Goal: Task Accomplishment & Management: Manage account settings

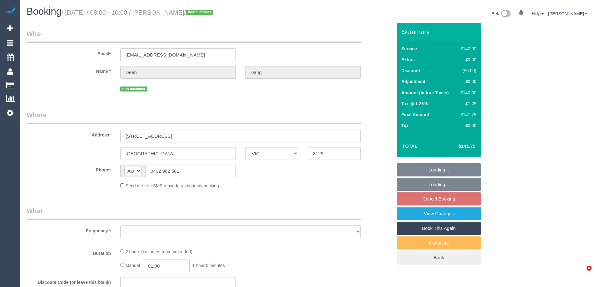
select select "VIC"
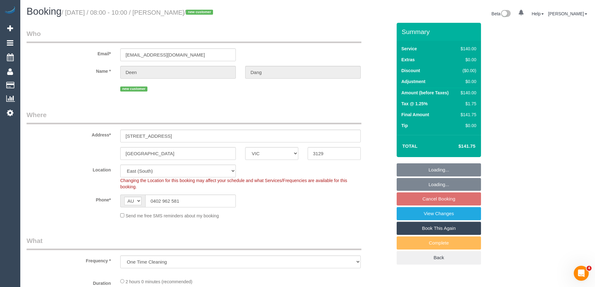
select select "object:854"
select select "string:stripe-pm_1S2kU82GScqysDRVkWr4AE5Y"
select select "number:28"
select select "number:14"
select select "number:18"
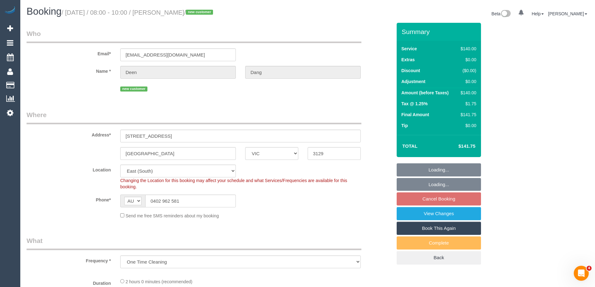
select select "number:22"
select select "number:33"
select select "number:26"
select select "spot1"
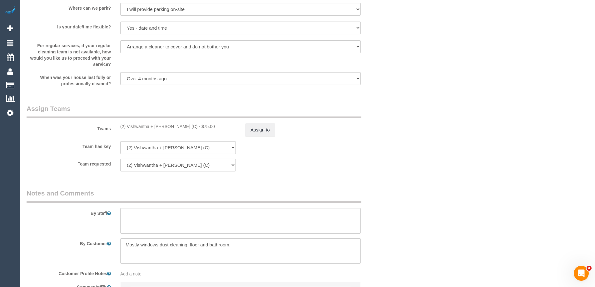
scroll to position [843, 0]
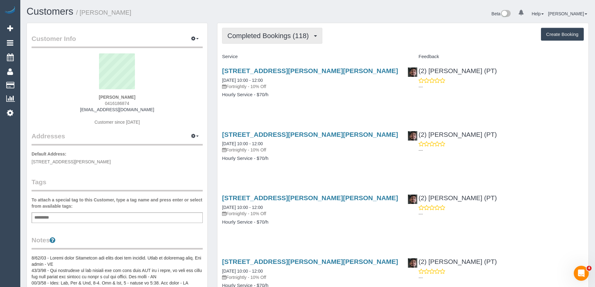
click at [263, 37] on span "Completed Bookings (118)" at bounding box center [269, 36] width 84 height 8
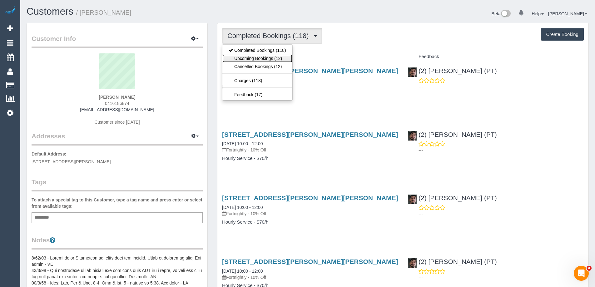
click at [255, 56] on link "Upcoming Bookings (12)" at bounding box center [257, 58] width 70 height 8
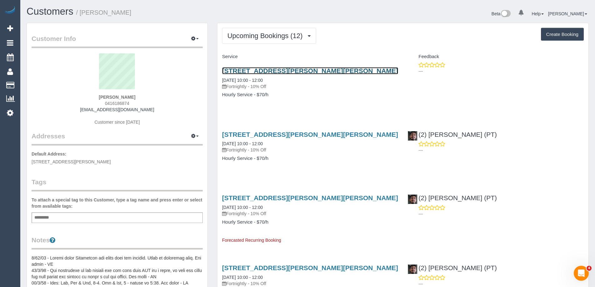
click at [276, 71] on link "45 Graham St, Albert Park, VIC 3206" at bounding box center [310, 70] width 176 height 7
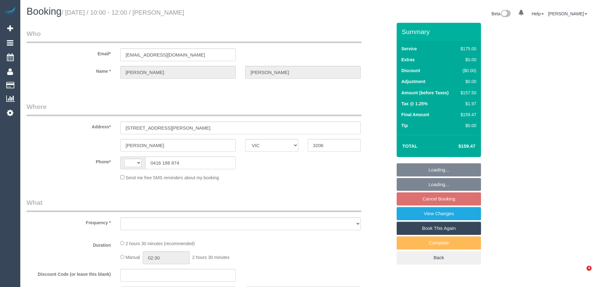
select select "VIC"
select select "string:stripe-pm_1OUd9g2GScqysDRV5dlPjC1F"
select select "number:28"
select select "number:21"
select select "number:34"
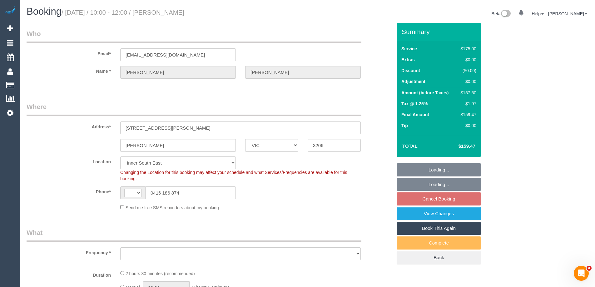
select select "string:AU"
select select "object:855"
select select "150"
select select "object:1425"
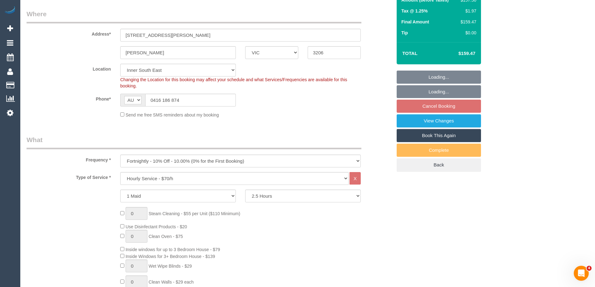
select select "spot3"
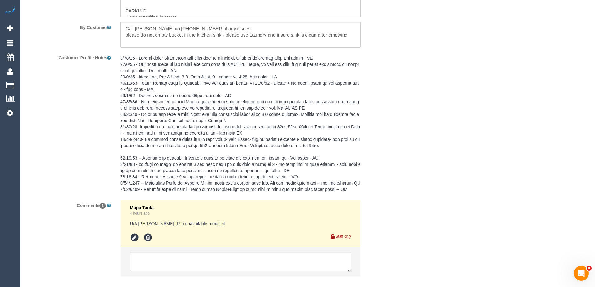
scroll to position [1056, 0]
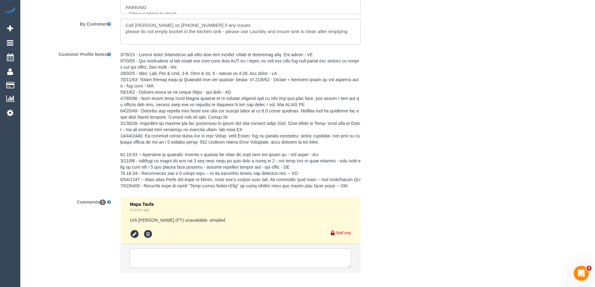
click at [167, 260] on textarea at bounding box center [240, 258] width 221 height 19
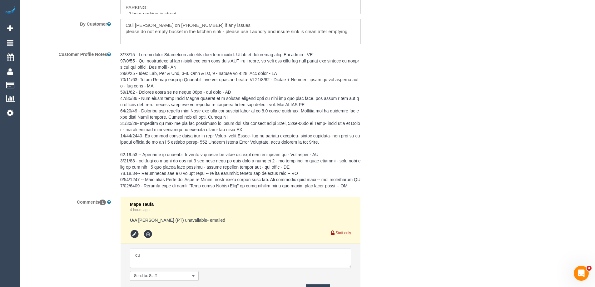
type textarea "c"
click at [145, 254] on textarea at bounding box center [240, 258] width 221 height 19
paste textarea "Hi Mapa, Happy with any day if arrival is after 10am and completion before 4pm.…"
click at [132, 254] on textarea at bounding box center [240, 258] width 221 height 19
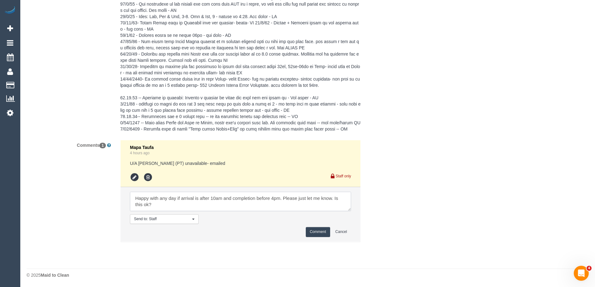
scroll to position [1113, 0]
type textarea "Customer response via email Hi Mapa, Happy with any day if arrival is after 10a…"
click at [316, 232] on button "Comment" at bounding box center [318, 232] width 24 height 10
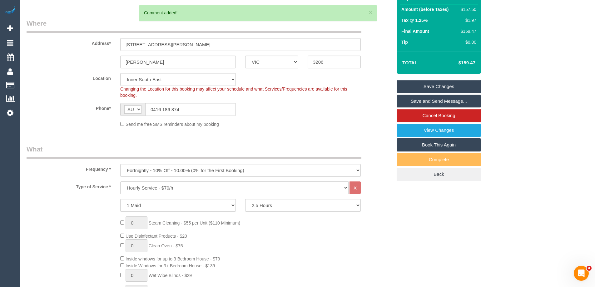
scroll to position [83, 0]
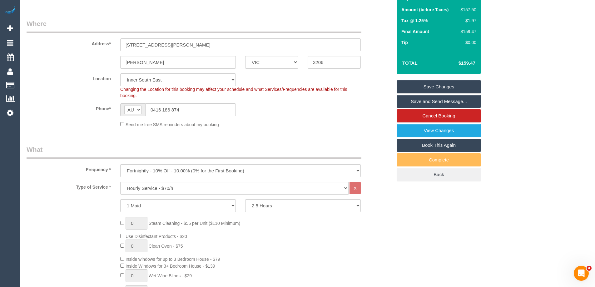
click at [430, 86] on link "Save Changes" at bounding box center [439, 86] width 84 height 13
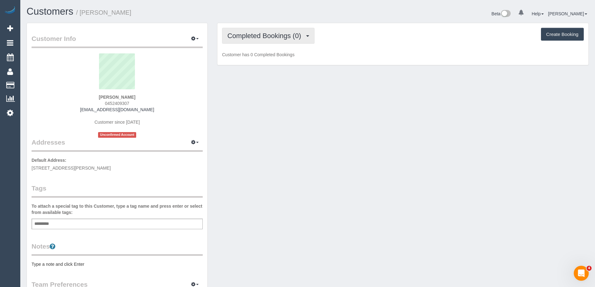
click at [296, 36] on span "Completed Bookings (0)" at bounding box center [265, 36] width 77 height 8
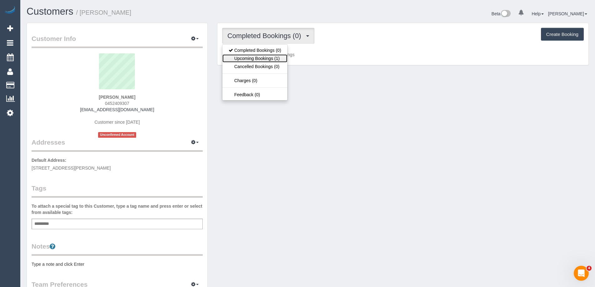
click at [270, 57] on link "Upcoming Bookings (1)" at bounding box center [254, 58] width 65 height 8
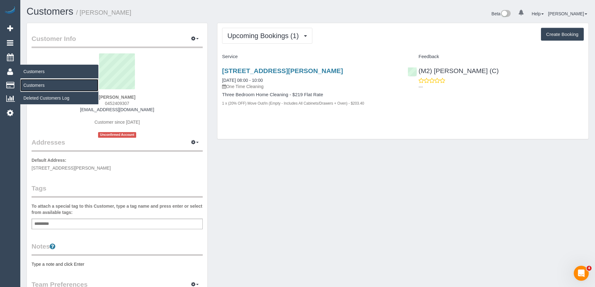
click at [37, 84] on link "Customers" at bounding box center [59, 85] width 78 height 12
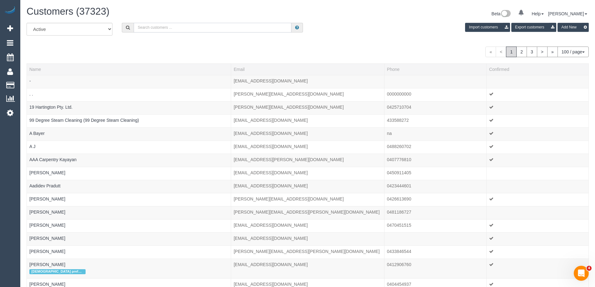
click at [149, 25] on input "text" at bounding box center [213, 28] width 158 height 10
paste input "Louisa & [PERSON_NAME]"
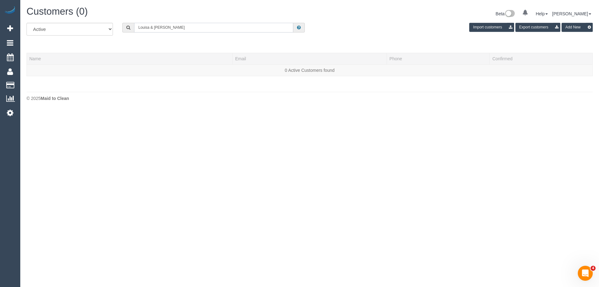
click at [153, 27] on input "Louisa & [PERSON_NAME]" at bounding box center [213, 28] width 159 height 10
drag, startPoint x: 193, startPoint y: 26, endPoint x: -58, endPoint y: 27, distance: 251.3
click at [0, 27] on html "0 Beta Your Notifications You have 0 alerts Add Booking Bookings Active Booking…" at bounding box center [299, 143] width 599 height 287
paste input "forrest.thurecht@gmail.co"
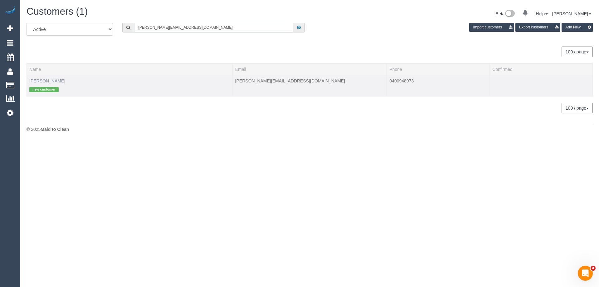
type input "[PERSON_NAME][EMAIL_ADDRESS][DOMAIN_NAME]"
click at [52, 82] on link "William Forrest" at bounding box center [47, 80] width 36 height 5
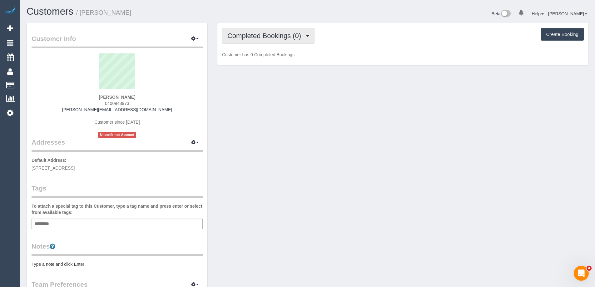
click at [252, 40] on button "Completed Bookings (0)" at bounding box center [268, 36] width 92 height 16
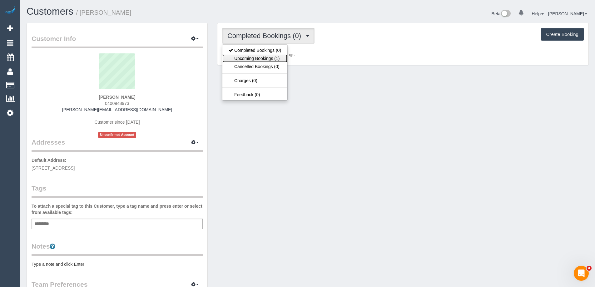
click at [250, 57] on link "Upcoming Bookings (1)" at bounding box center [254, 58] width 65 height 8
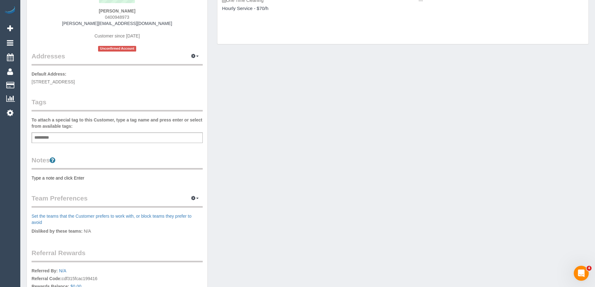
scroll to position [94, 0]
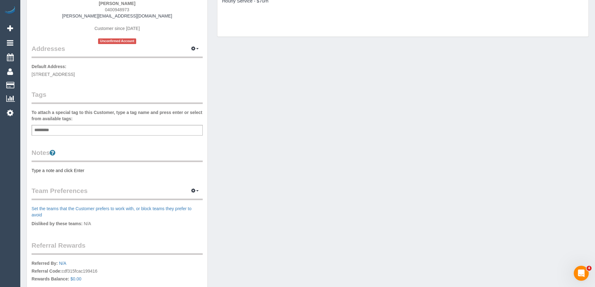
click at [76, 170] on pre "Type a note and click Enter" at bounding box center [117, 170] width 171 height 6
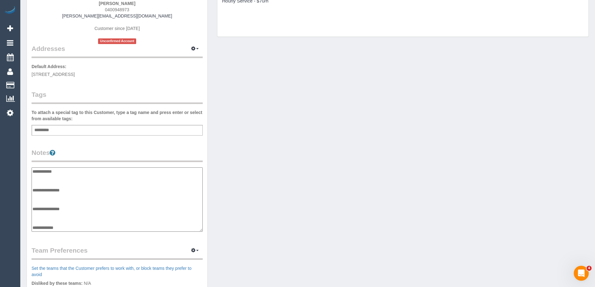
click at [54, 175] on textarea "**********" at bounding box center [117, 199] width 171 height 64
click at [107, 177] on textarea "**********" at bounding box center [117, 199] width 171 height 64
paste textarea "**********"
type textarea "**********"
click at [165, 156] on legend "Notes" at bounding box center [117, 155] width 171 height 14
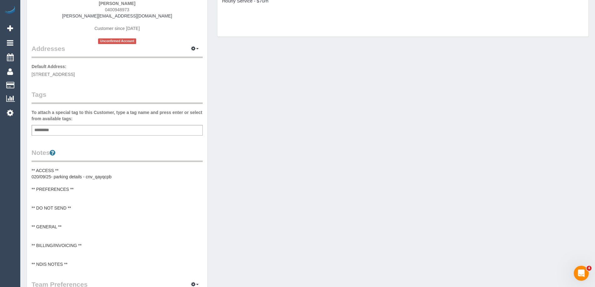
click at [124, 172] on pre "** ACCESS ** 020/09/25- parking details - cnv_qayqcpb ** PREFERENCES ** ** DO N…" at bounding box center [117, 217] width 171 height 100
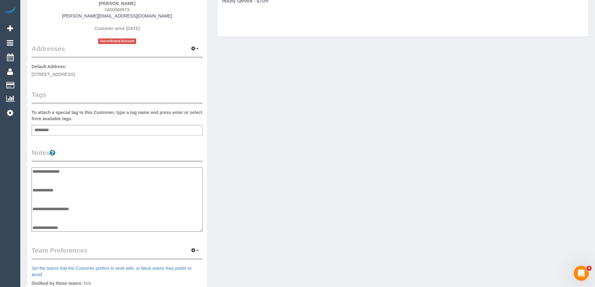
scroll to position [0, 0]
drag, startPoint x: 114, startPoint y: 176, endPoint x: 87, endPoint y: 177, distance: 26.2
click at [87, 177] on textarea "**********" at bounding box center [117, 199] width 171 height 64
click at [452, 154] on div "Customer Info Edit Contact Info Send Message Email Preferences Special Sales Ta…" at bounding box center [307, 168] width 571 height 478
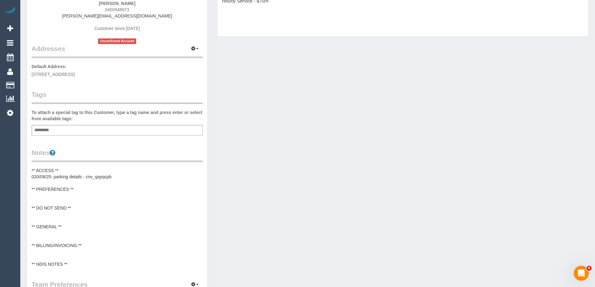
click at [84, 176] on pre "** ACCESS ** 020/09/25- parking details - cnv_qayqcpb ** PREFERENCES ** ** DO N…" at bounding box center [117, 217] width 171 height 100
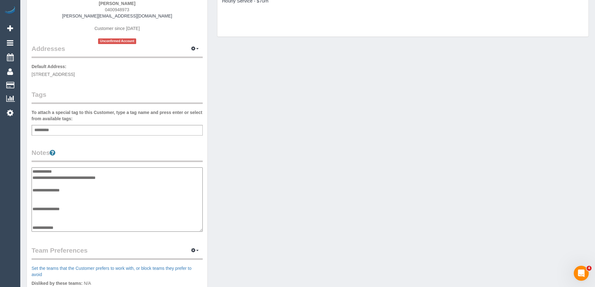
click at [123, 147] on div "Customer Info Edit Contact Info Send Message Email Preferences Special Sales Ta…" at bounding box center [117, 164] width 180 height 471
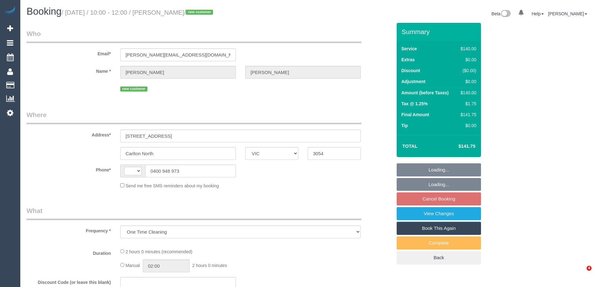
select select "VIC"
select select "string:stripe-pm_1S2Qiu2GScqysDRVloeOZNXJ"
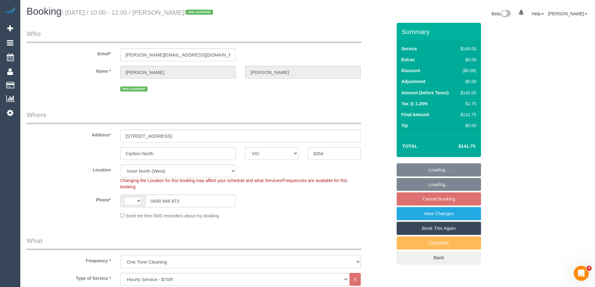
select select "object:747"
select select "string:AU"
select select "number:28"
select select "number:14"
select select "number:19"
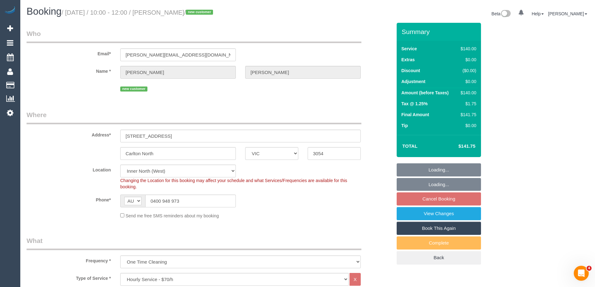
select select "number:24"
select select "number:11"
select select "spot1"
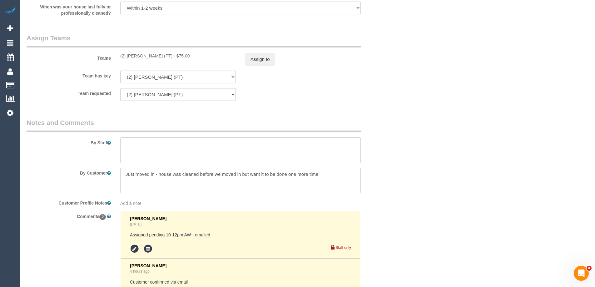
scroll to position [937, 0]
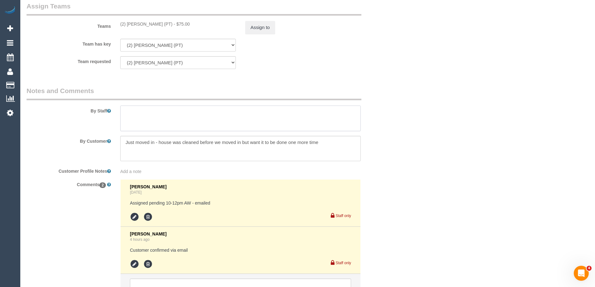
click at [148, 113] on textarea at bounding box center [240, 119] width 240 height 26
click at [328, 144] on textarea at bounding box center [240, 149] width 240 height 26
paste textarea "I should be home but might be 10 mins late - if you ask the cleaner to go to 12…"
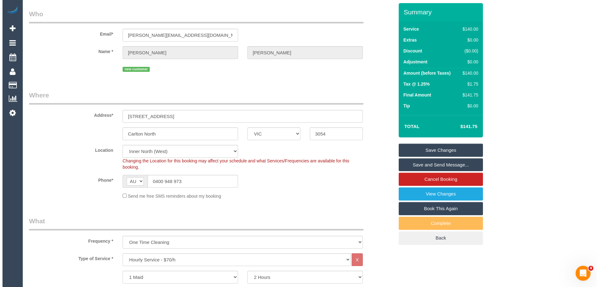
scroll to position [0, 0]
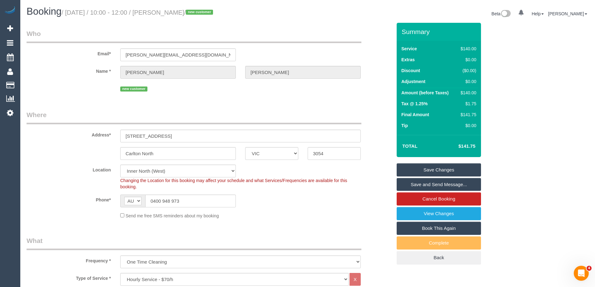
type textarea "Just moved in - house was cleaned before we moved in but want it to be done one…"
click at [430, 169] on link "Save Changes" at bounding box center [439, 169] width 84 height 13
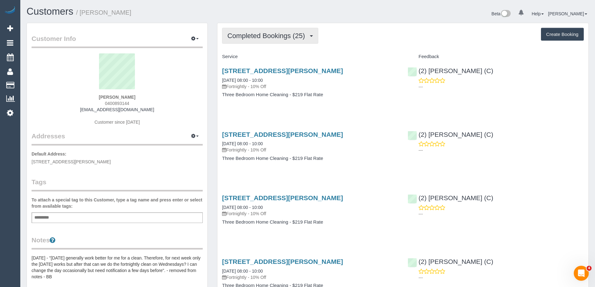
click at [295, 39] on span "Completed Bookings (25)" at bounding box center [267, 36] width 81 height 8
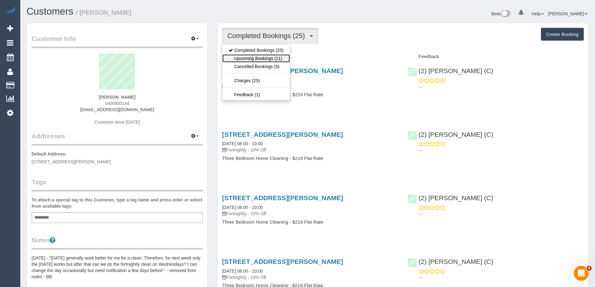
click at [278, 60] on link "Upcoming Bookings (11)" at bounding box center [255, 58] width 67 height 8
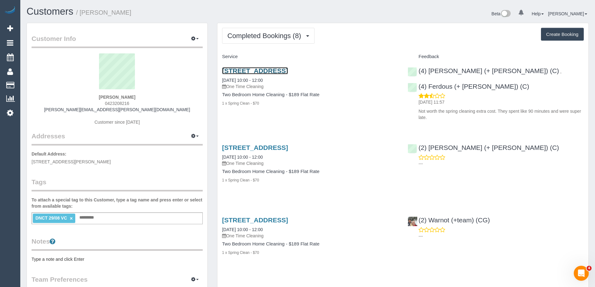
click at [265, 72] on link "[STREET_ADDRESS]" at bounding box center [255, 70] width 66 height 7
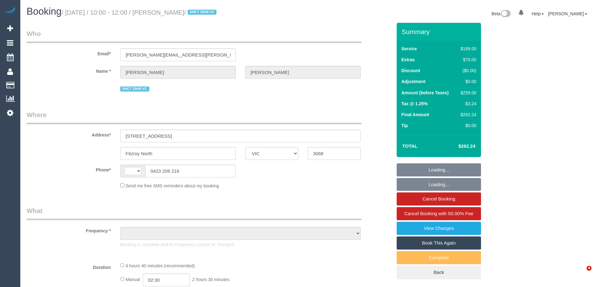
select select "VIC"
select select "string:AU"
select select "object:550"
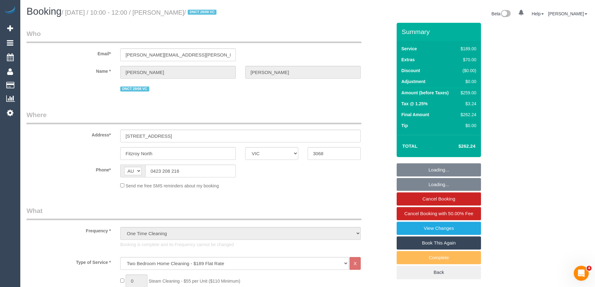
select select "string:stripe-pm_1RvqoM2GScqysDRVBvkOR5e3"
select select "number:29"
select select "number:14"
select select "number:19"
select select "number:24"
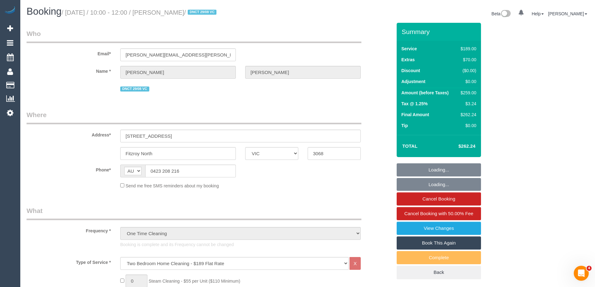
select select "number:13"
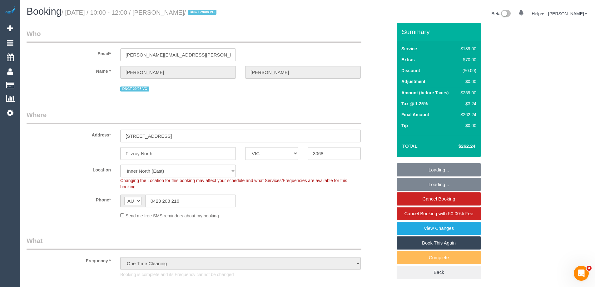
select select "object:1625"
